Goal: Check status: Check status

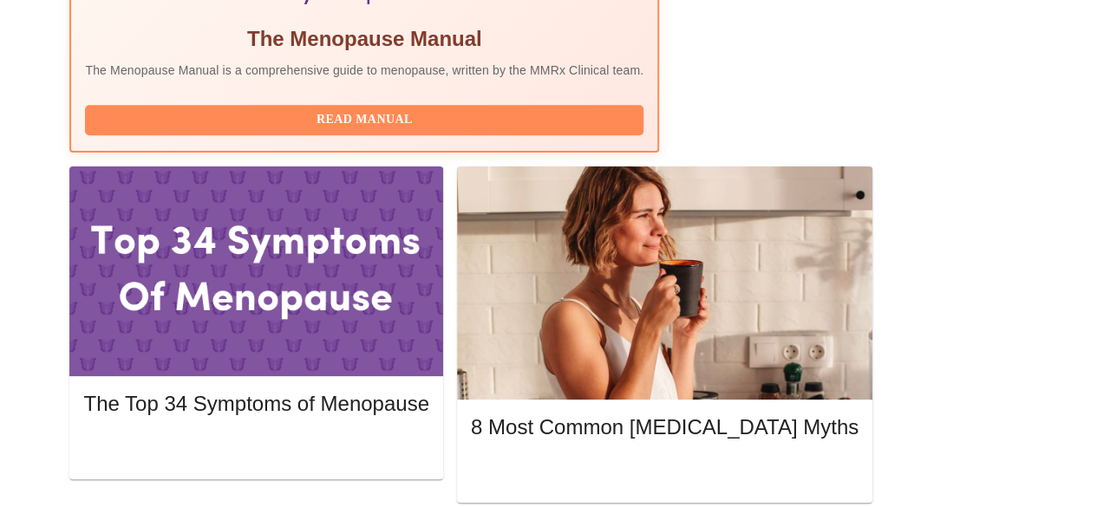
scroll to position [694, 0]
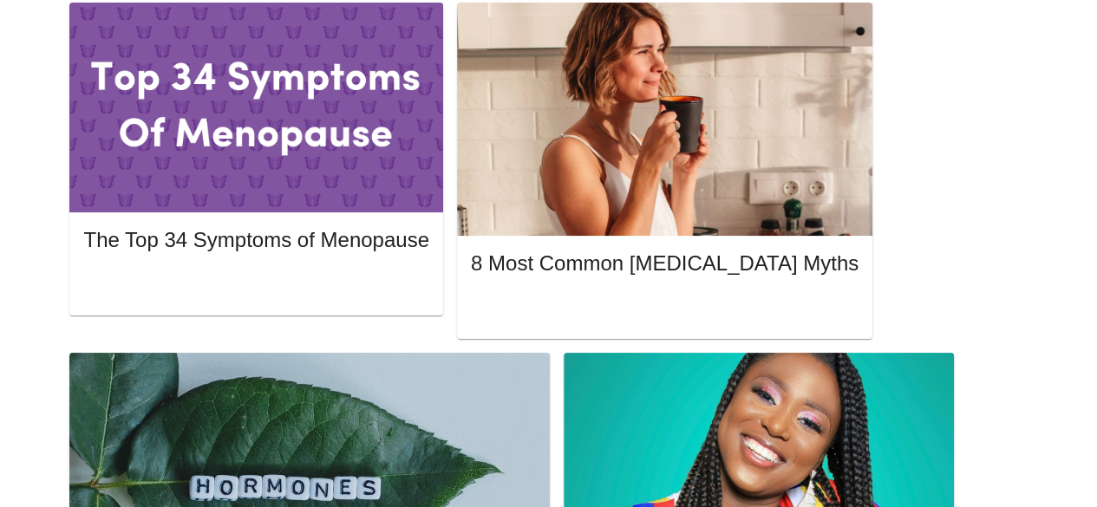
scroll to position [867, 0]
